Goal: Book appointment/travel/reservation

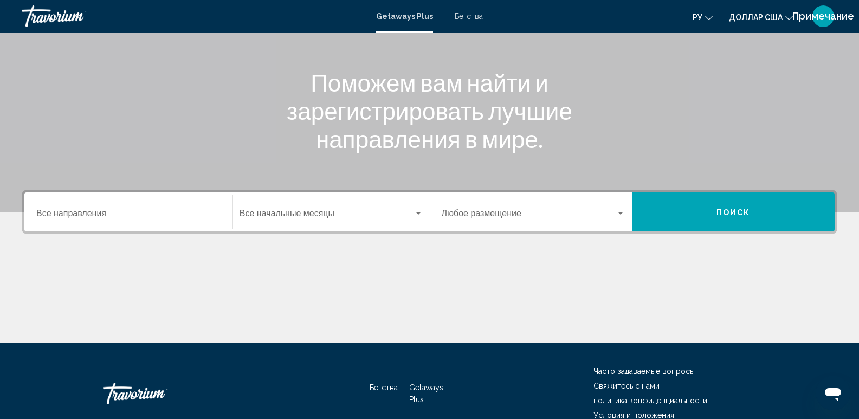
scroll to position [170, 0]
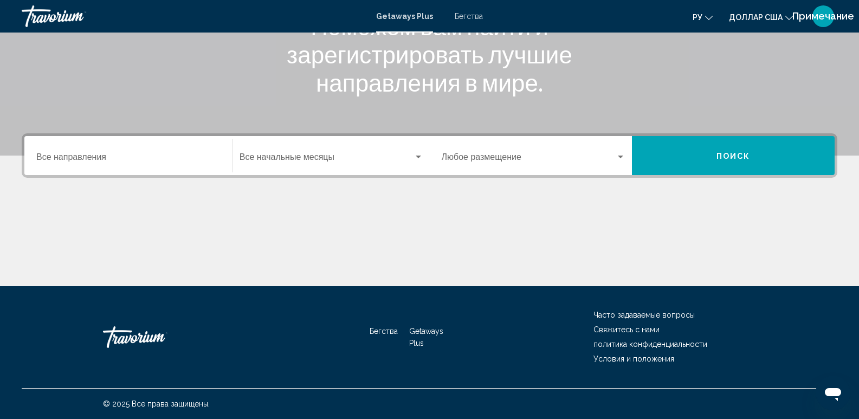
click at [186, 151] on div "Место назначения Все направления" at bounding box center [128, 156] width 184 height 34
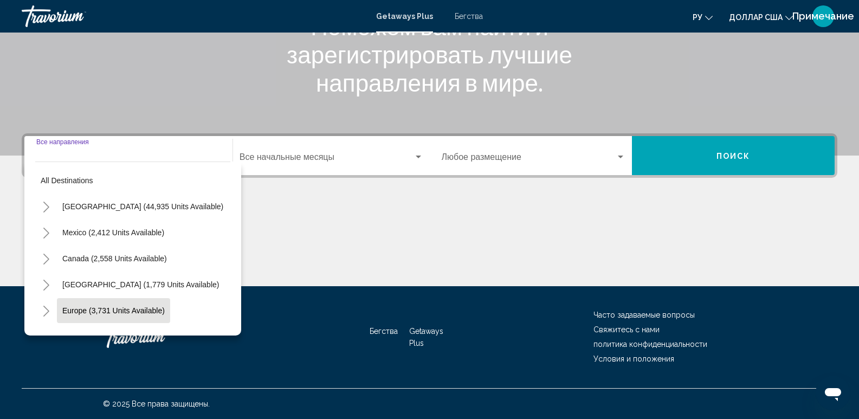
click at [110, 306] on span "Europe (3,731 units available)" at bounding box center [113, 310] width 102 height 9
type input "**********"
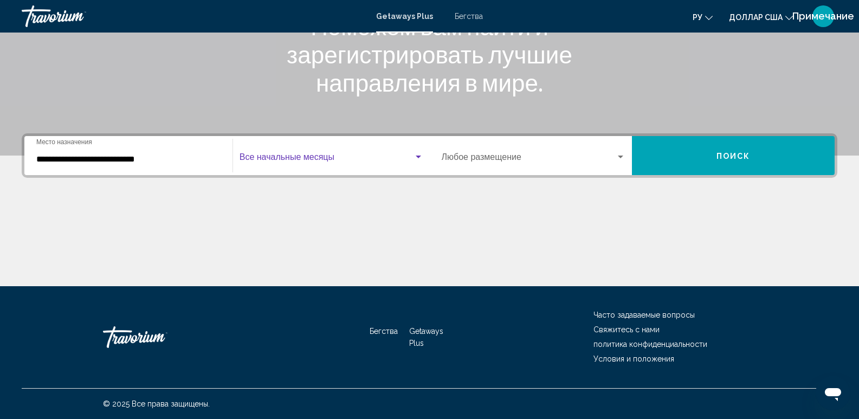
click at [366, 159] on span "Виджет поиска" at bounding box center [327, 160] width 174 height 10
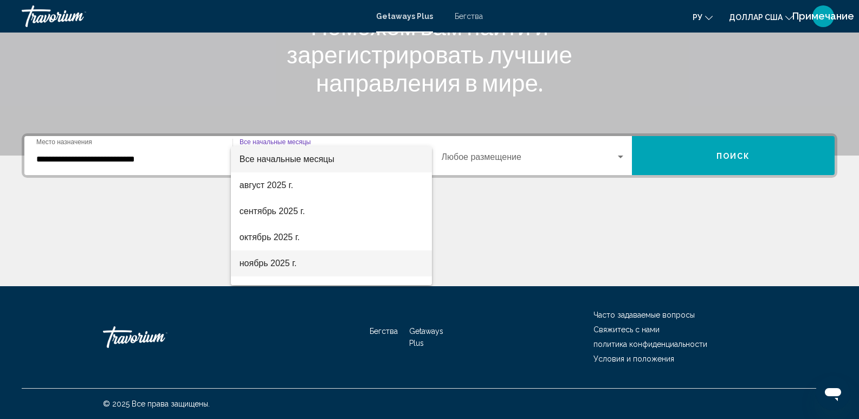
click at [267, 259] on font "ноябрь 2025 г." at bounding box center [268, 263] width 57 height 9
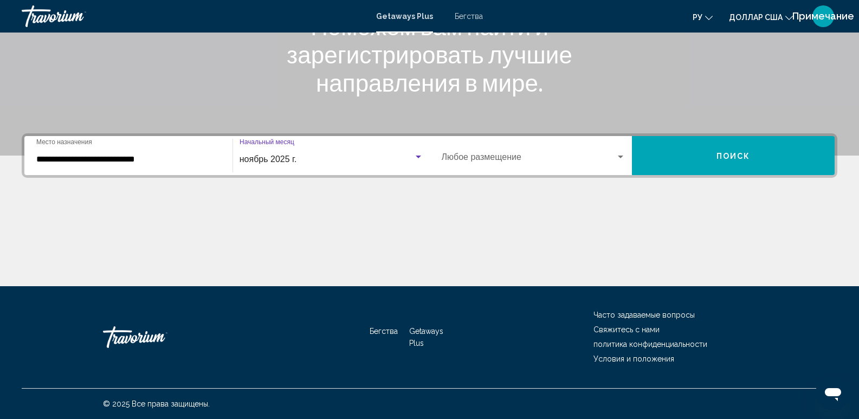
click at [620, 156] on div "Виджет поиска" at bounding box center [620, 157] width 5 height 3
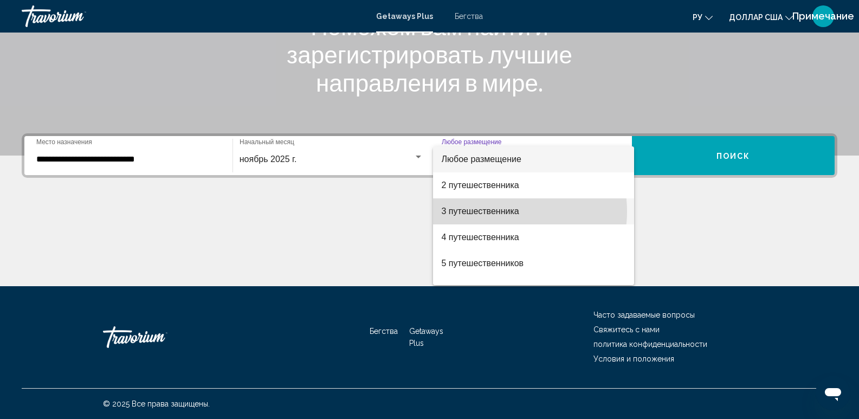
click at [503, 211] on font "3 путешественника" at bounding box center [481, 211] width 78 height 9
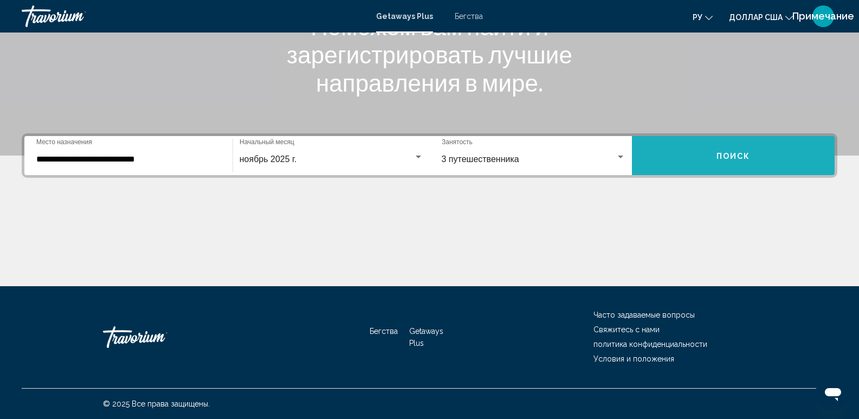
click at [747, 146] on button "Поиск" at bounding box center [733, 155] width 203 height 39
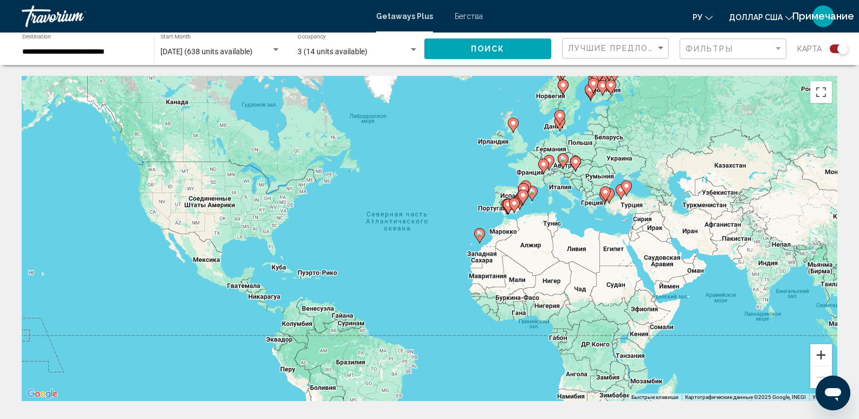
click at [822, 356] on button "Увеличить" at bounding box center [821, 355] width 22 height 22
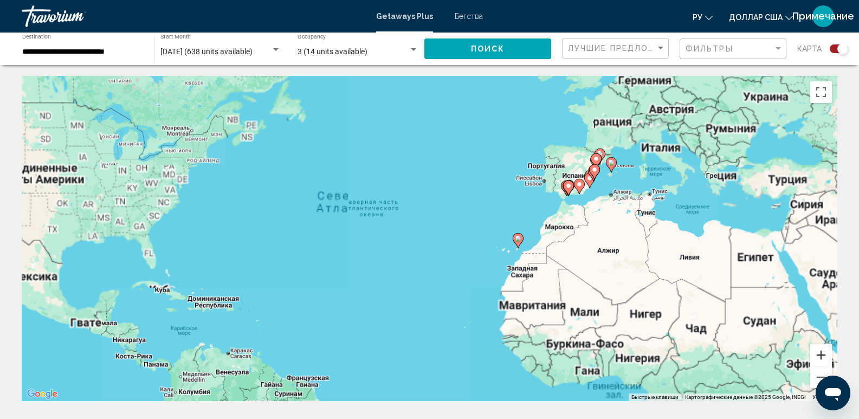
click at [822, 356] on button "Увеличить" at bounding box center [821, 355] width 22 height 22
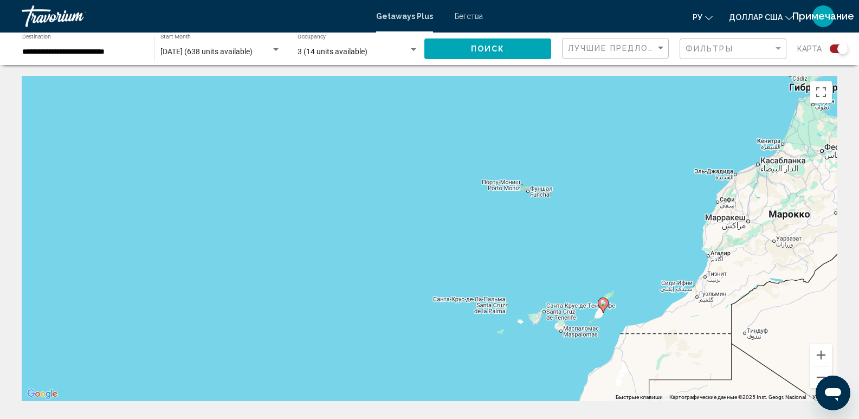
drag, startPoint x: 656, startPoint y: 259, endPoint x: 430, endPoint y: 292, distance: 228.5
click at [430, 292] on div "Чтобы активировать перетаскивание с помощью клавиатуры, нажмите Alt + Ввод. Пос…" at bounding box center [430, 238] width 816 height 325
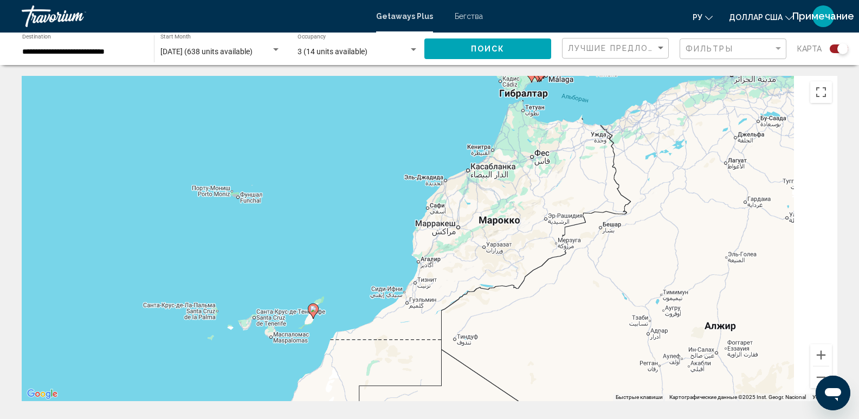
drag, startPoint x: 833, startPoint y: 284, endPoint x: 539, endPoint y: 281, distance: 293.8
click at [536, 282] on div "Чтобы активировать перетаскивание с помощью клавиатуры, нажмите Alt + Ввод. Пос…" at bounding box center [430, 238] width 816 height 325
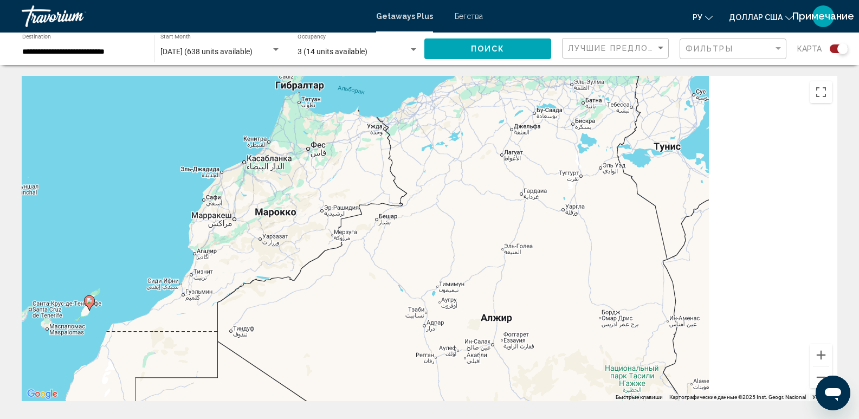
drag, startPoint x: 597, startPoint y: 268, endPoint x: 443, endPoint y: 262, distance: 154.1
click at [443, 263] on div "Чтобы активировать перетаскивание с помощью клавиатуры, нажмите Alt + Ввод. Пос…" at bounding box center [430, 238] width 816 height 325
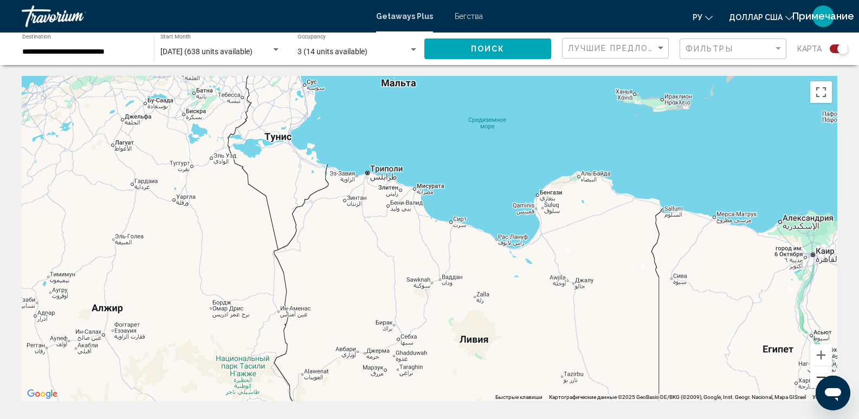
click at [819, 379] on button "Уменьшить" at bounding box center [821, 377] width 22 height 22
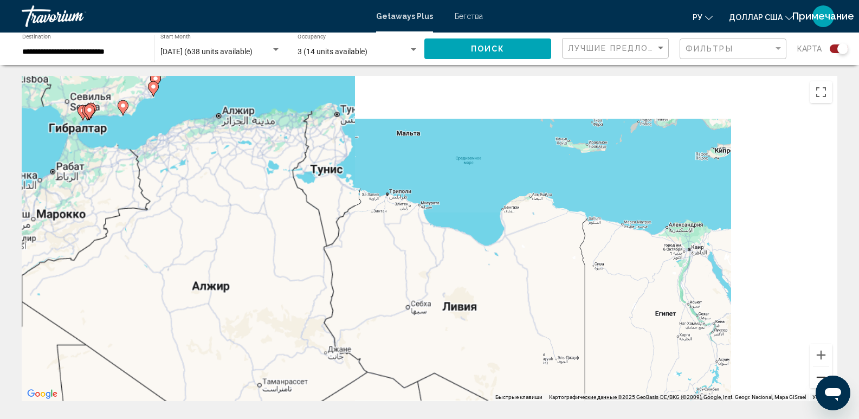
click at [819, 376] on button "Уменьшить" at bounding box center [821, 377] width 22 height 22
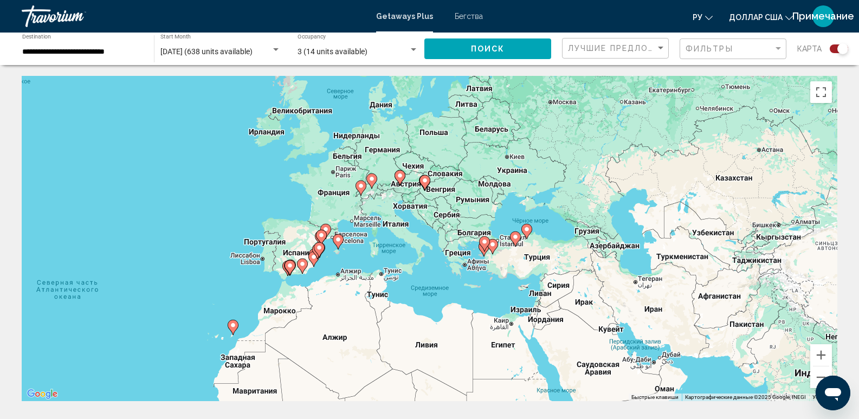
drag, startPoint x: 408, startPoint y: 221, endPoint x: 393, endPoint y: 302, distance: 82.2
click at [393, 302] on div "Чтобы активировать перетаскивание с помощью клавиатуры, нажмите Alt + Ввод. Пос…" at bounding box center [430, 238] width 816 height 325
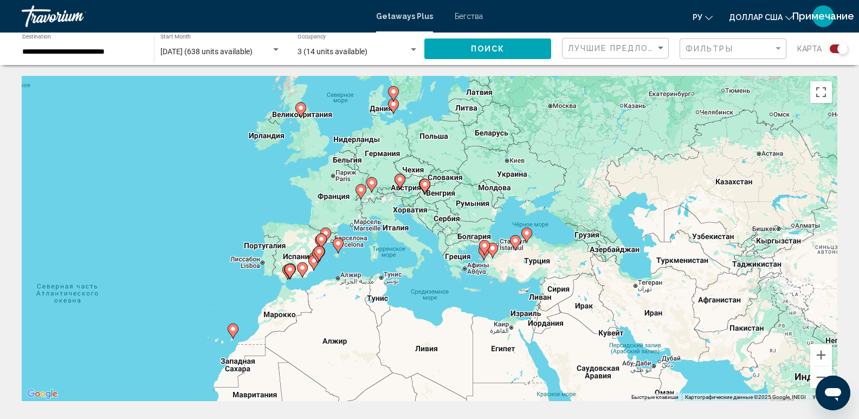
click at [372, 184] on image "Основное содержание" at bounding box center [372, 182] width 7 height 7
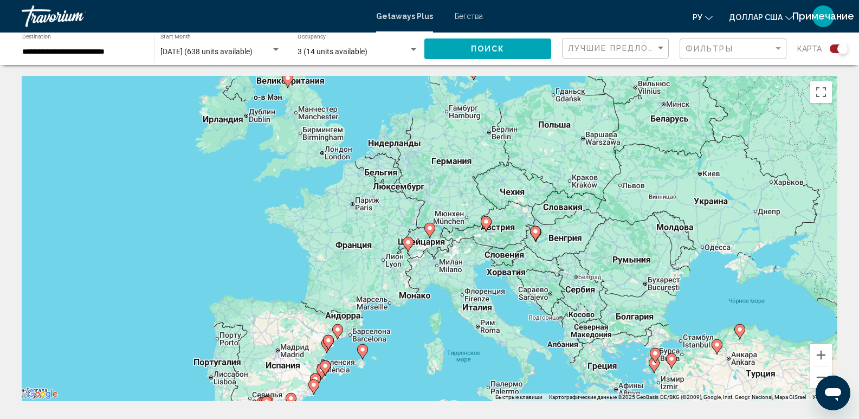
click at [429, 233] on icon "Основное содержание" at bounding box center [429, 230] width 10 height 14
type input "**********"
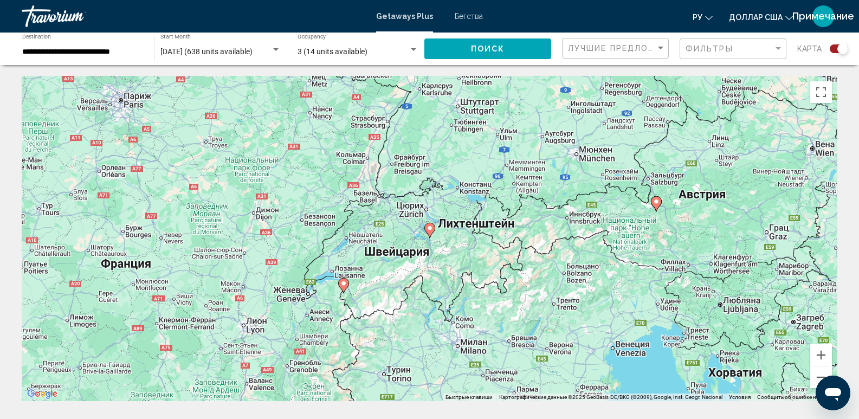
click at [429, 233] on icon "Основное содержание" at bounding box center [429, 230] width 10 height 14
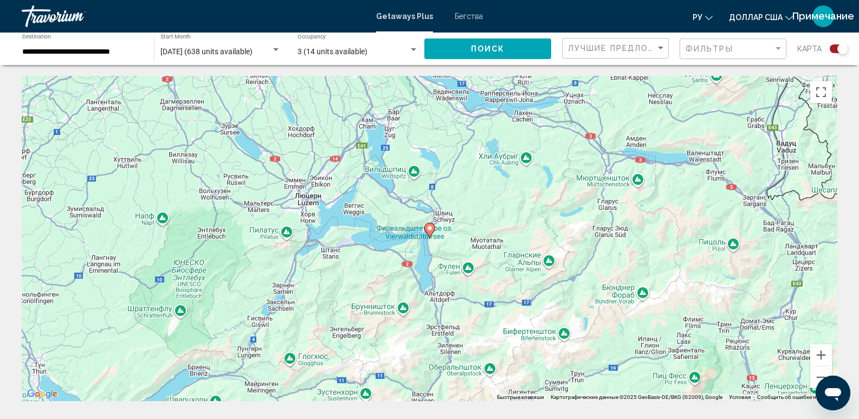
click at [429, 233] on icon "Основное содержание" at bounding box center [429, 230] width 10 height 14
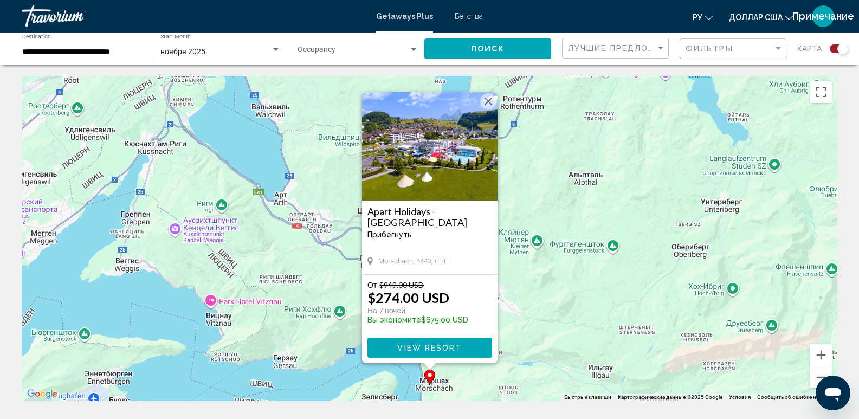
click at [396, 346] on button "View Resort" at bounding box center [430, 348] width 125 height 20
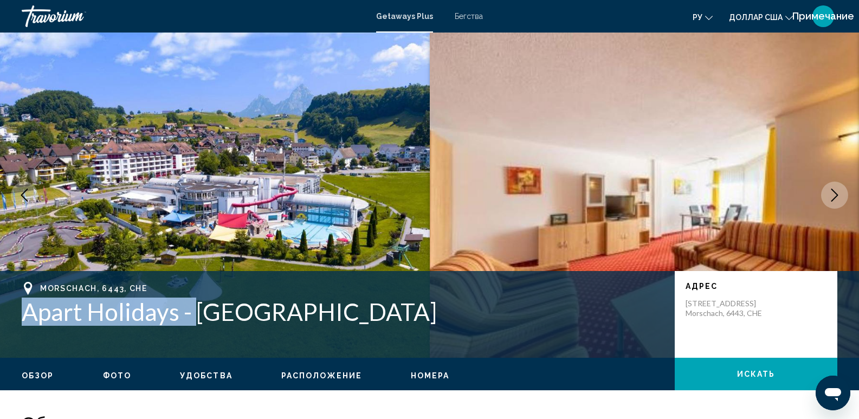
drag, startPoint x: 14, startPoint y: 311, endPoint x: 195, endPoint y: 308, distance: 181.1
click at [197, 310] on div "Morschach, 6443, CHE Apart Holidays - Swiss Holiday Park Адрес Schulstrasse 1 M…" at bounding box center [429, 314] width 859 height 65
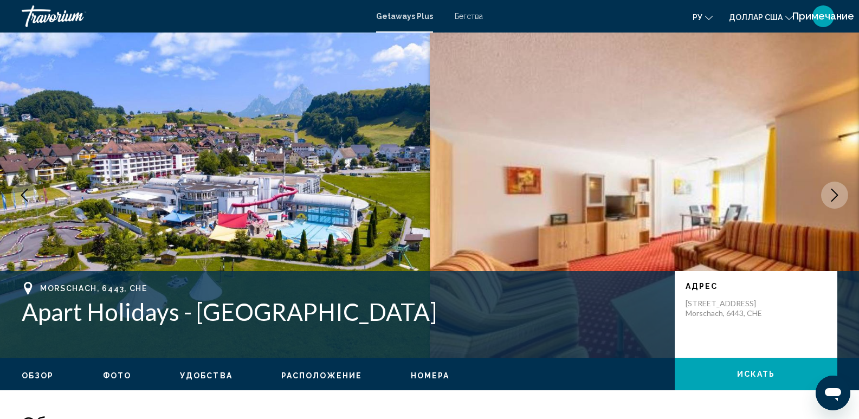
click at [159, 288] on div "Morschach, 6443, CHE" at bounding box center [343, 288] width 642 height 13
drag, startPoint x: 159, startPoint y: 288, endPoint x: 40, endPoint y: 291, distance: 119.8
click at [40, 291] on div "Morschach, 6443, CHE" at bounding box center [343, 288] width 642 height 13
copy span "Morschach, 6443, CHE"
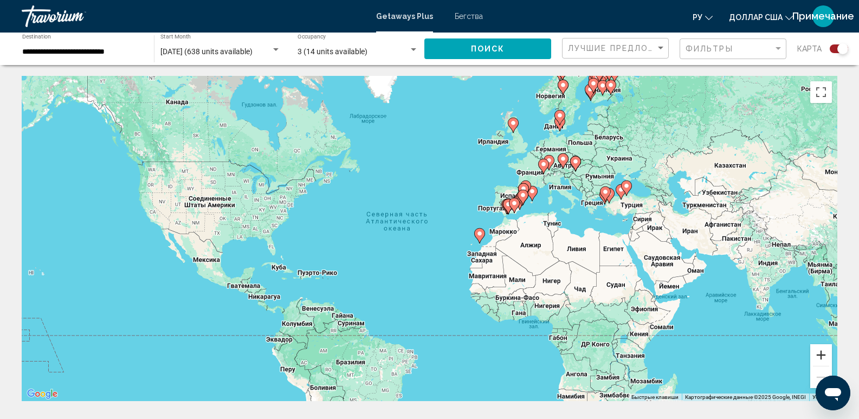
click at [822, 355] on button "Увеличить" at bounding box center [821, 355] width 22 height 22
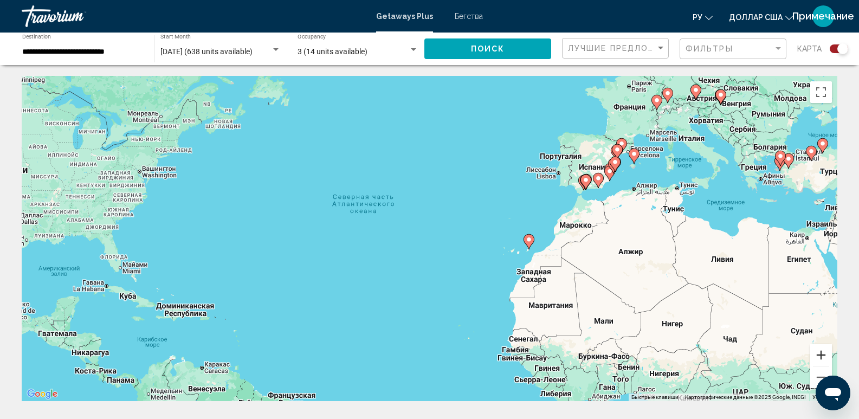
click at [822, 355] on button "Увеличить" at bounding box center [821, 355] width 22 height 22
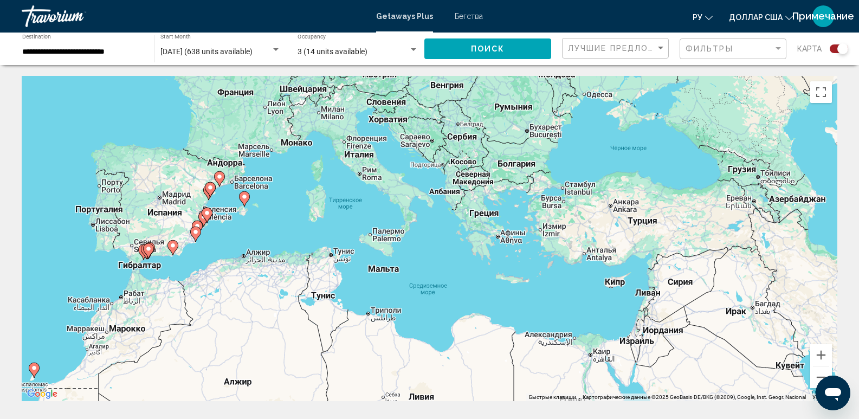
drag, startPoint x: 733, startPoint y: 263, endPoint x: 123, endPoint y: 383, distance: 621.5
click at [124, 384] on div "Чтобы активировать перетаскивание с помощью клавиатуры, нажмите Alt + Ввод. Пос…" at bounding box center [430, 238] width 816 height 325
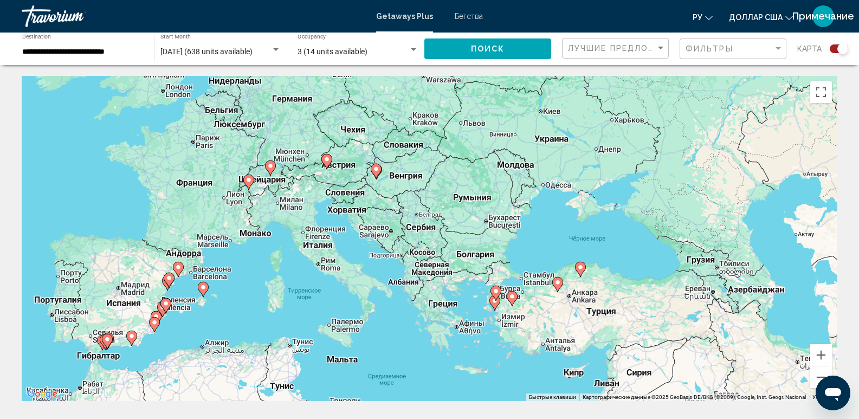
drag, startPoint x: 524, startPoint y: 247, endPoint x: 509, endPoint y: 324, distance: 78.6
click at [509, 324] on div "Чтобы активировать перетаскивание с помощью клавиатуры, нажмите Alt + Ввод. Пос…" at bounding box center [430, 238] width 816 height 325
click at [329, 168] on gmp-advanced-marker "Основное содержание" at bounding box center [326, 161] width 11 height 16
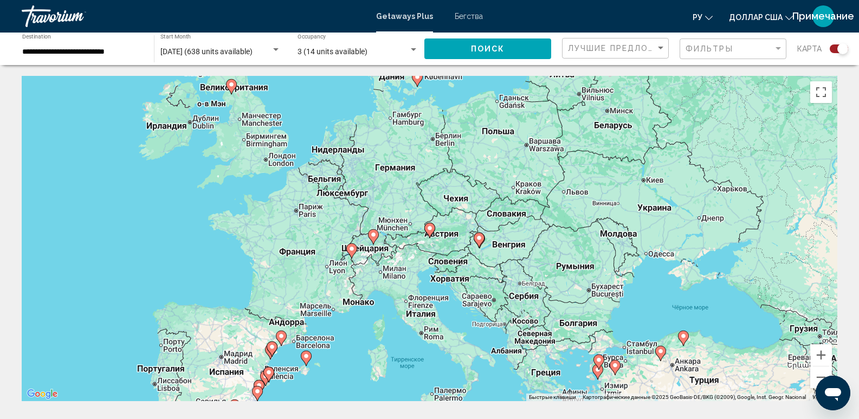
click at [433, 235] on gmp-advanced-marker "Основное содержание" at bounding box center [429, 230] width 11 height 16
type input "**********"
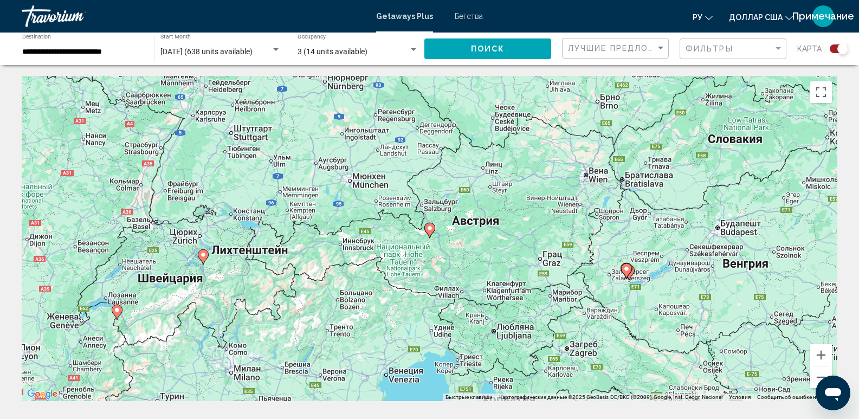
click at [433, 235] on gmp-advanced-marker "Основное содержание" at bounding box center [429, 230] width 11 height 16
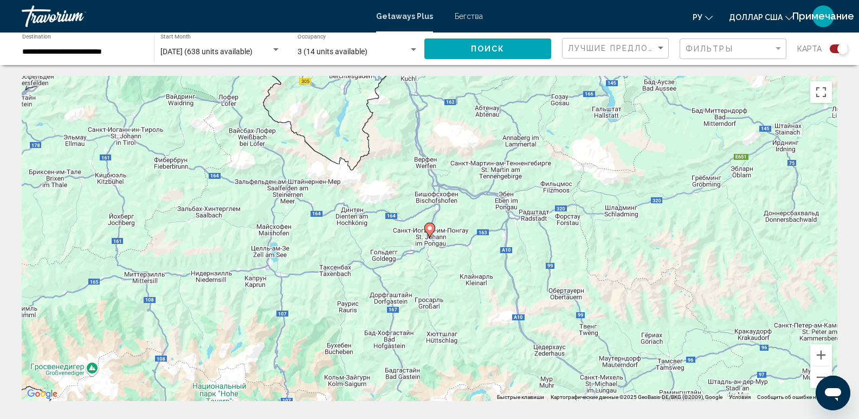
click at [433, 235] on gmp-advanced-marker "Основное содержание" at bounding box center [429, 230] width 11 height 16
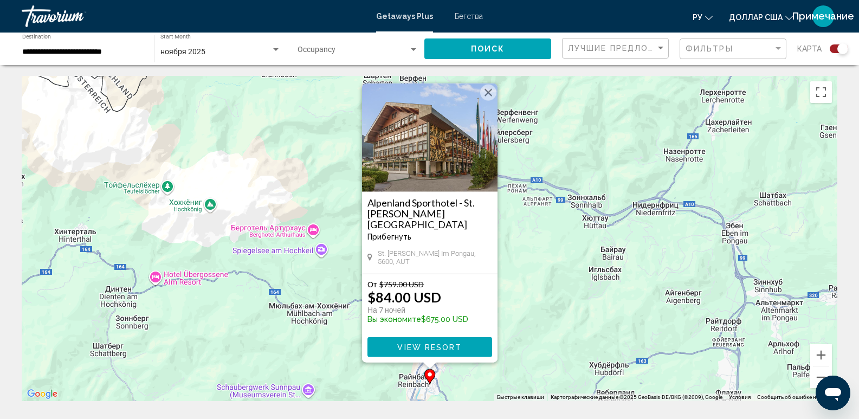
click at [460, 353] on button "View Resort" at bounding box center [430, 347] width 125 height 20
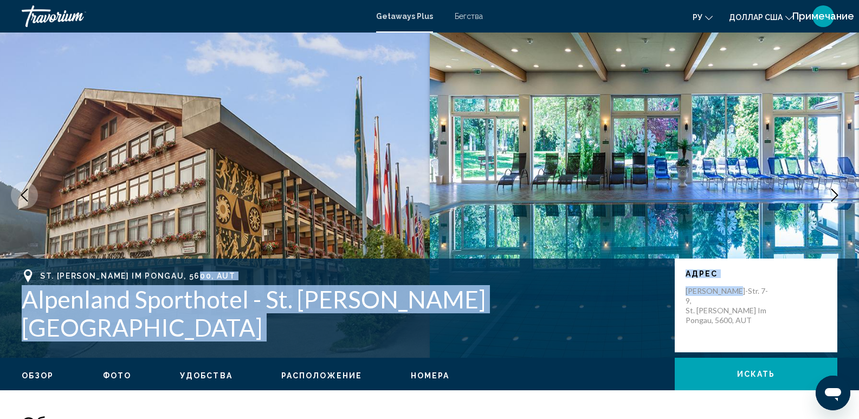
drag, startPoint x: 203, startPoint y: 282, endPoint x: 867, endPoint y: 284, distance: 663.6
click at [859, 304] on html "Перейти к общему содержанию Getaways Plus Бегства ру Английский Español француз…" at bounding box center [429, 209] width 859 height 419
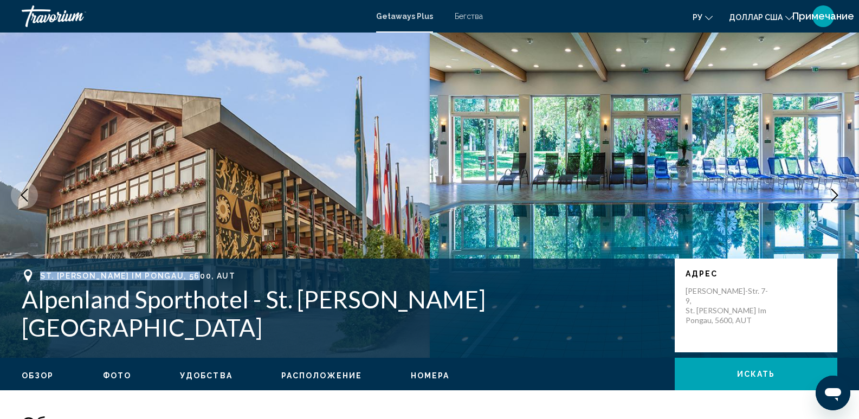
copy div "St. Johann im Pongau, 5600, AUT"
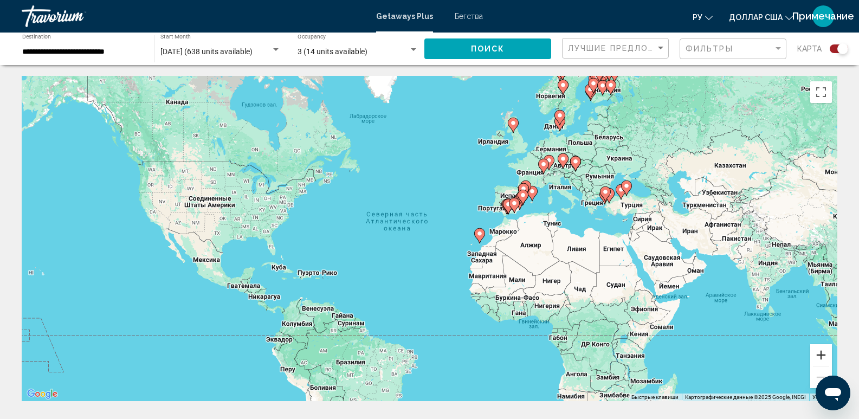
click at [815, 356] on button "Увеличить" at bounding box center [821, 355] width 22 height 22
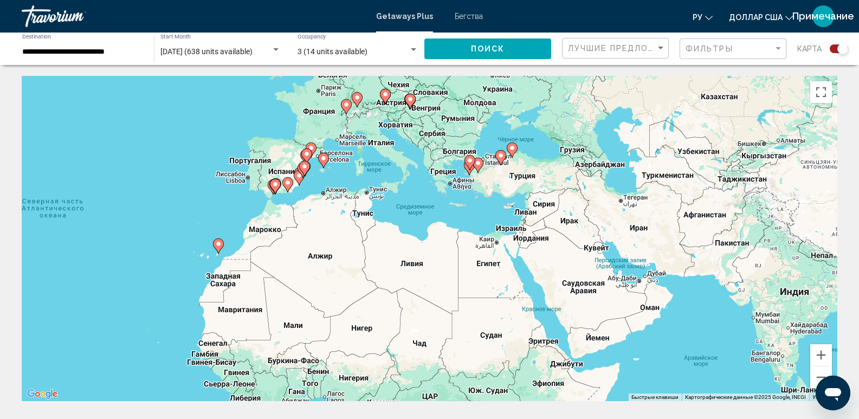
drag, startPoint x: 758, startPoint y: 296, endPoint x: 328, endPoint y: 310, distance: 430.1
click at [328, 310] on div "Чтобы активировать перетаскивание с помощью клавиатуры, нажмите Alt + Ввод. Пос…" at bounding box center [430, 238] width 816 height 325
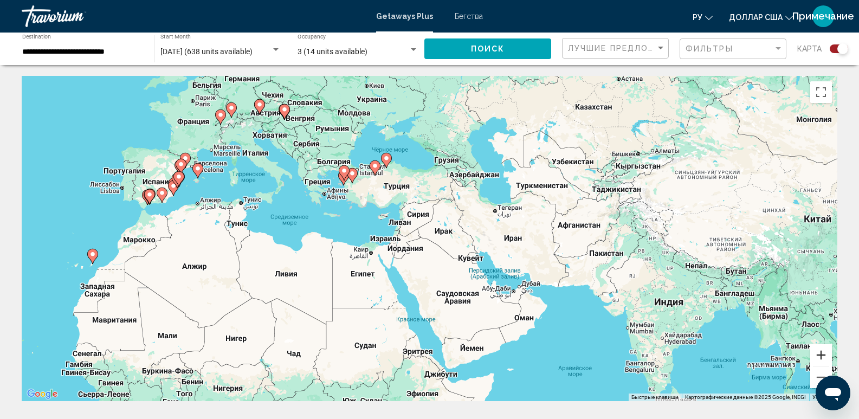
click at [827, 355] on button "Увеличить" at bounding box center [821, 355] width 22 height 22
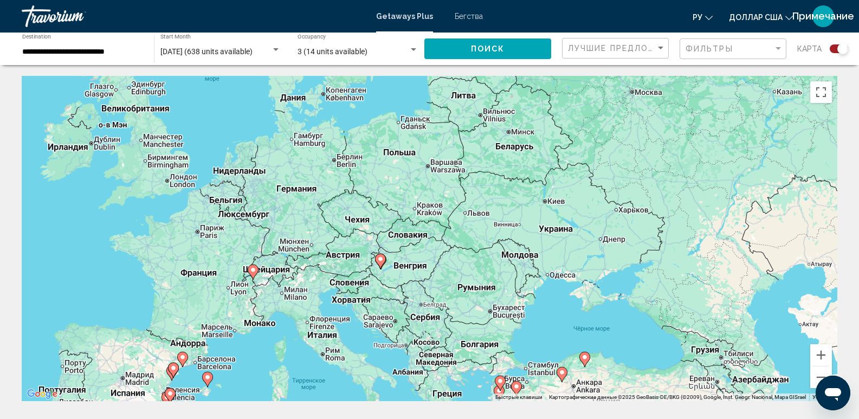
drag, startPoint x: 334, startPoint y: 166, endPoint x: 571, endPoint y: 414, distance: 342.0
click at [580, 419] on html "**********" at bounding box center [429, 209] width 859 height 419
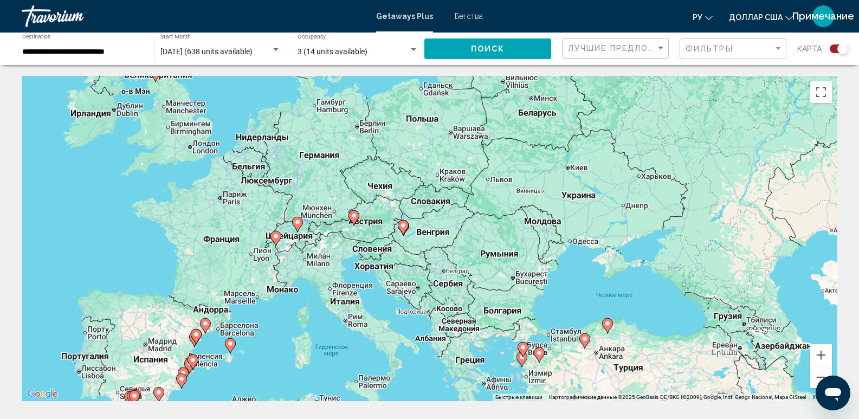
drag, startPoint x: 255, startPoint y: 248, endPoint x: 275, endPoint y: 237, distance: 22.3
click at [275, 237] on image "Основное содержание" at bounding box center [276, 236] width 7 height 7
click at [303, 226] on gmp-advanced-marker "Основное содержание" at bounding box center [297, 224] width 11 height 16
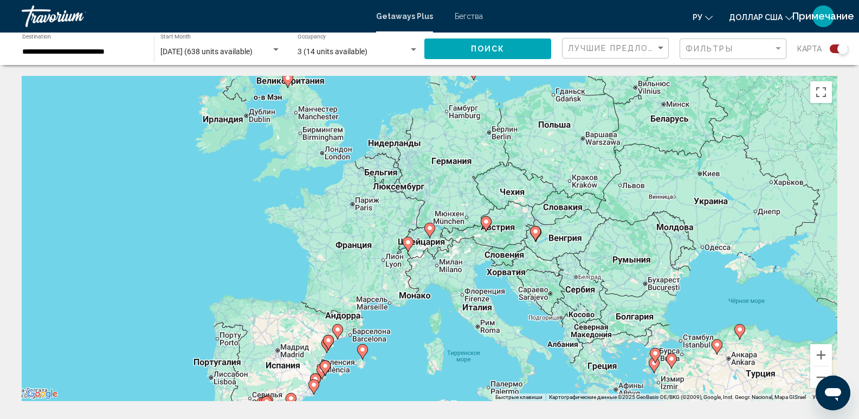
click at [432, 235] on gmp-advanced-marker "Основное содержание" at bounding box center [429, 230] width 11 height 16
type input "**********"
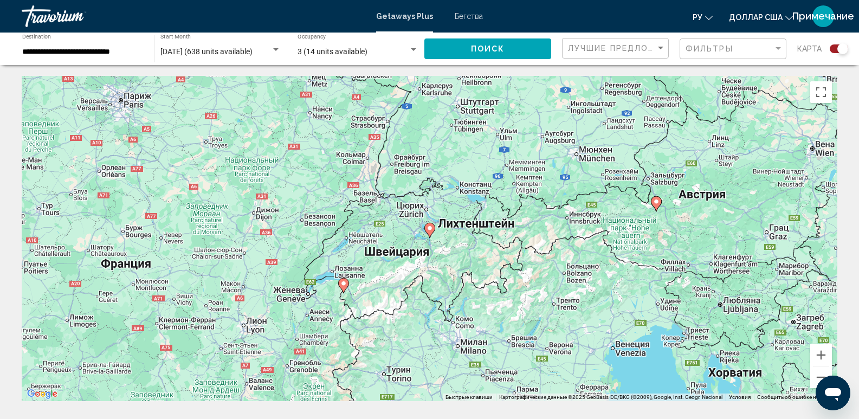
click at [430, 233] on icon "Основное содержание" at bounding box center [429, 230] width 10 height 14
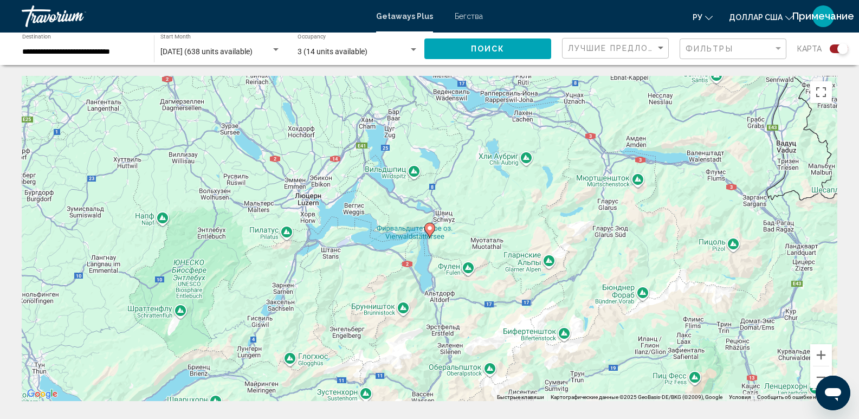
click at [430, 233] on icon "Основное содержание" at bounding box center [429, 230] width 10 height 14
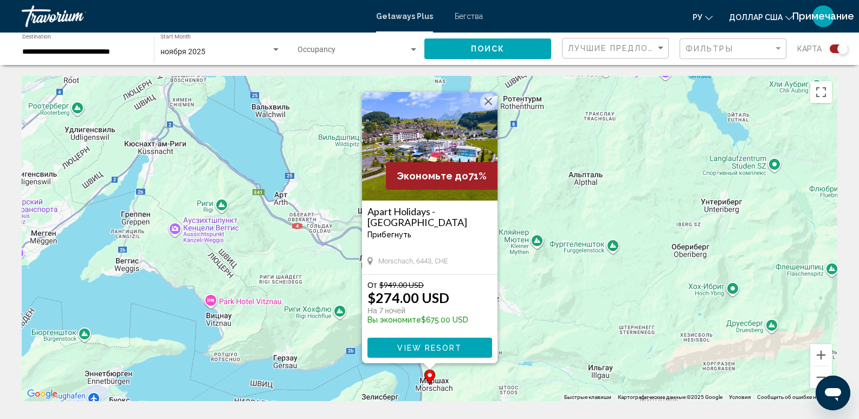
click at [429, 354] on button "View Resort" at bounding box center [430, 348] width 125 height 20
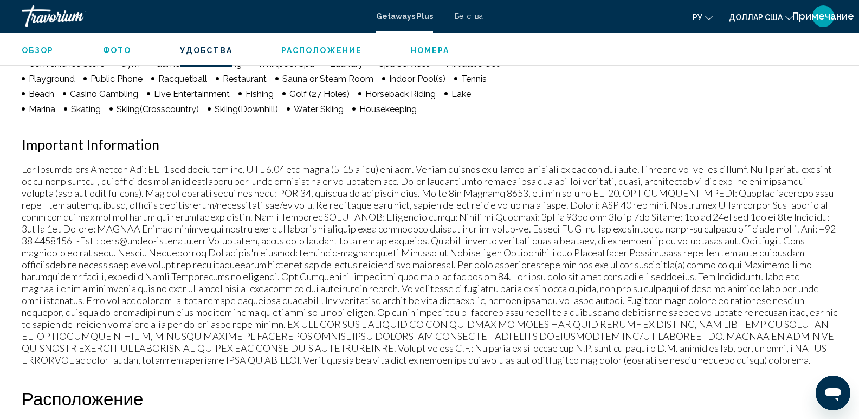
scroll to position [994, 0]
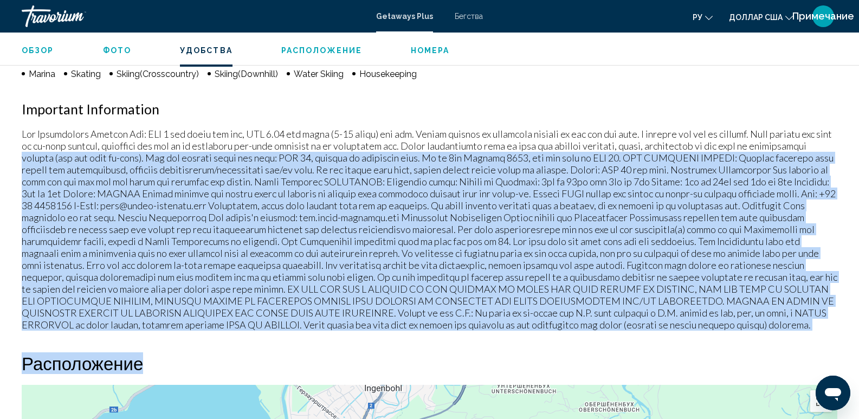
drag, startPoint x: 595, startPoint y: 326, endPoint x: 867, endPoint y: 132, distance: 334.3
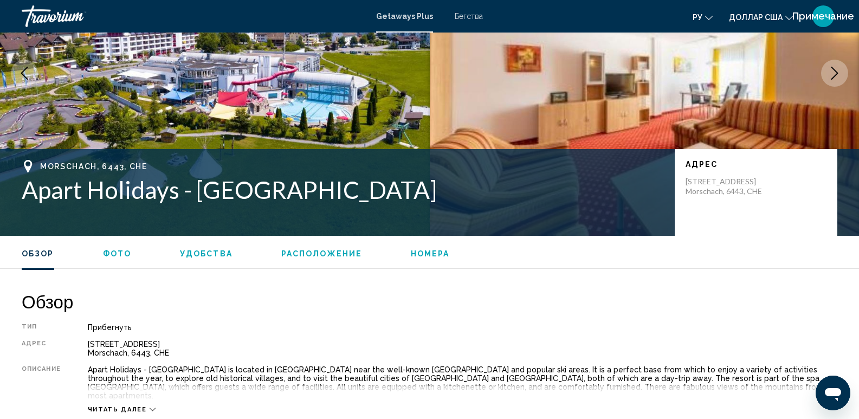
scroll to position [0, 0]
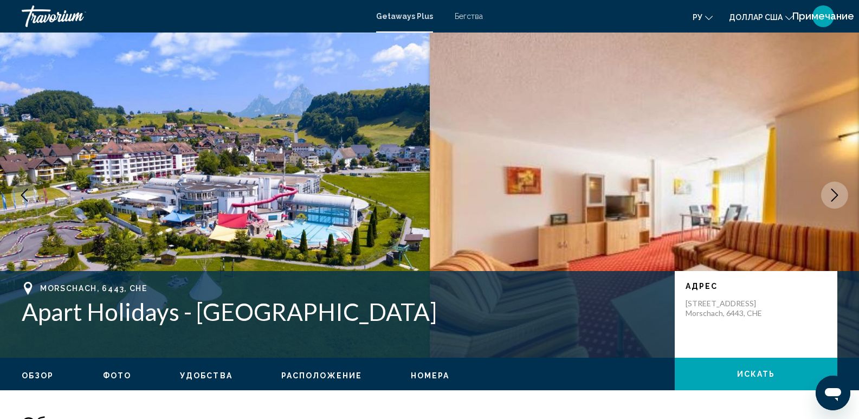
drag, startPoint x: 395, startPoint y: 315, endPoint x: 38, endPoint y: 324, distance: 356.8
click at [23, 321] on h1 "Apart Holidays - Swiss Holiday Park" at bounding box center [343, 312] width 642 height 28
copy h1 "Apart Holidays - Swiss Holiday Park"
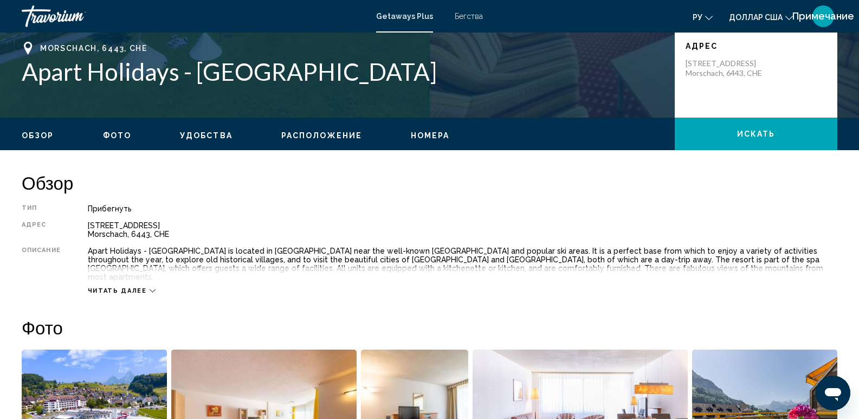
scroll to position [181, 0]
